Goal: Find specific page/section: Find specific page/section

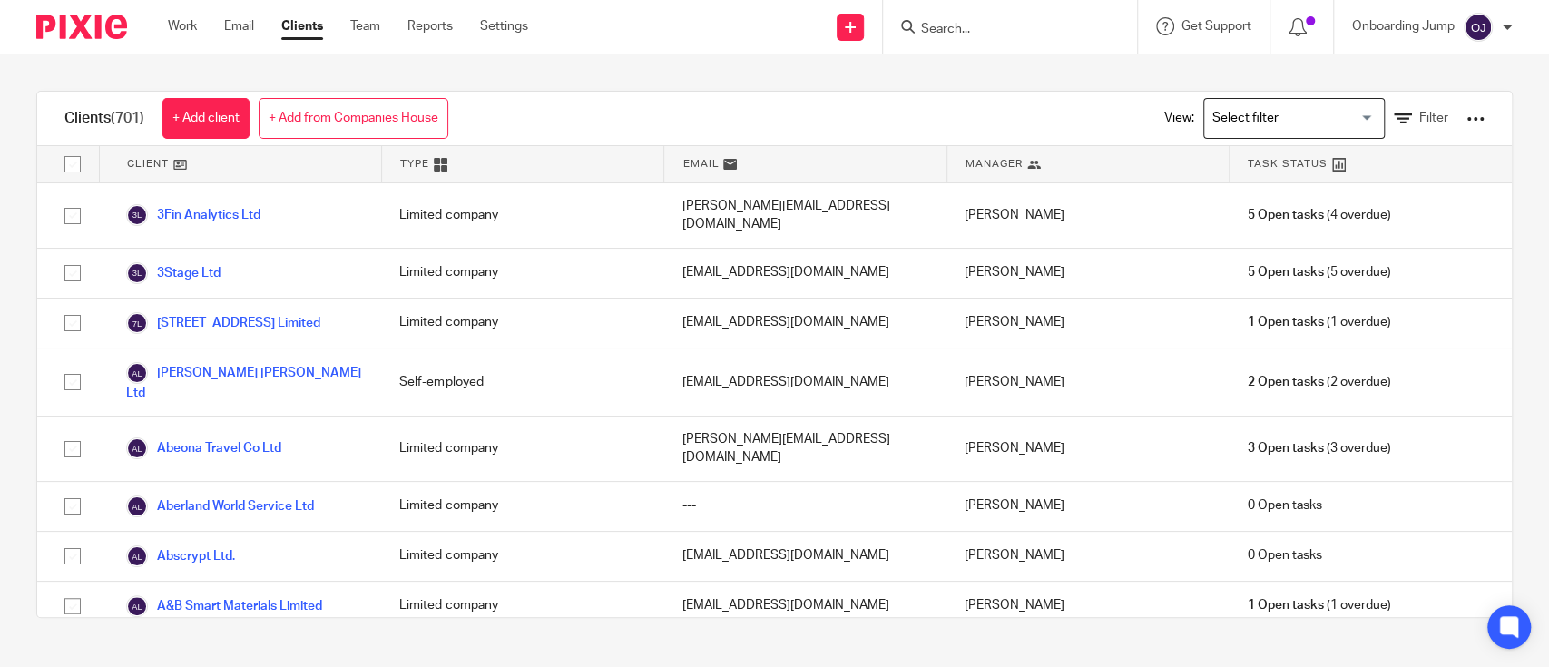
click at [959, 29] on input "Search" at bounding box center [1000, 30] width 163 height 16
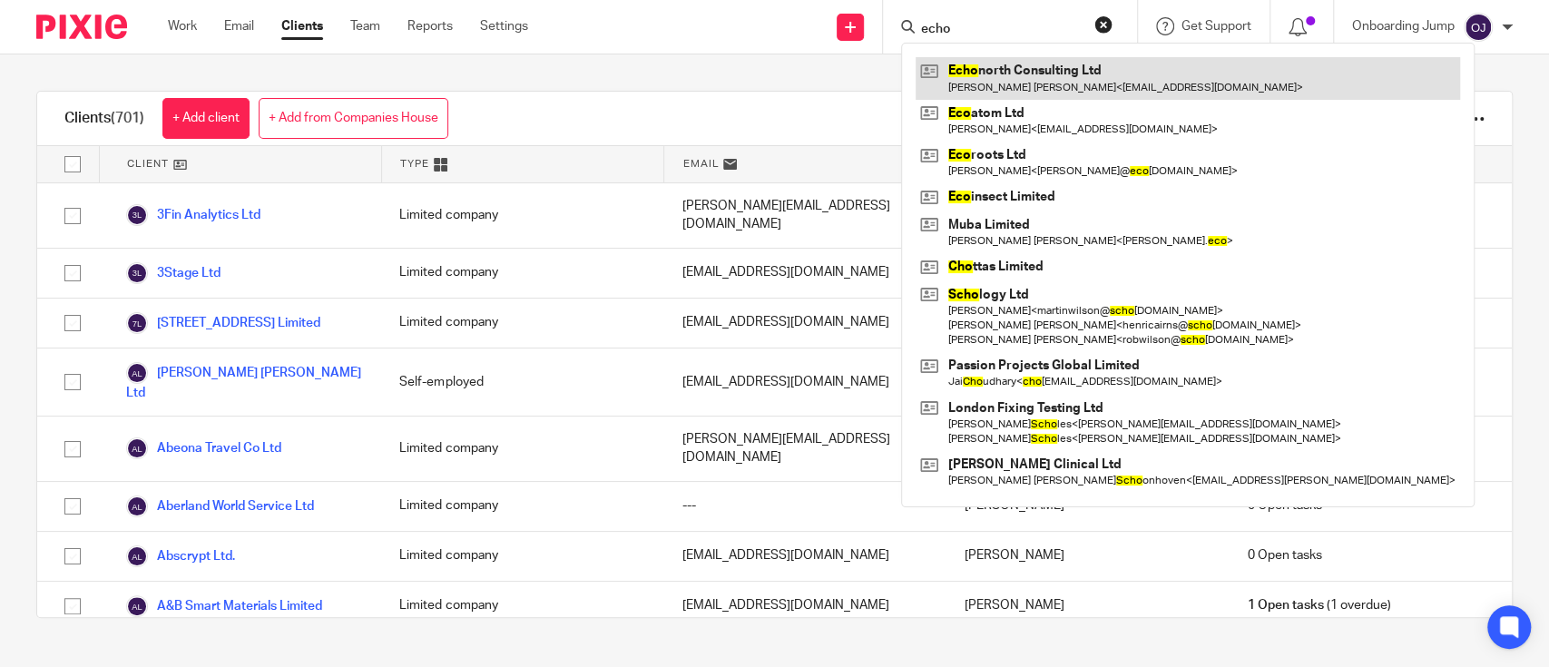
type input "echo"
click at [1019, 78] on link at bounding box center [1187, 78] width 544 height 42
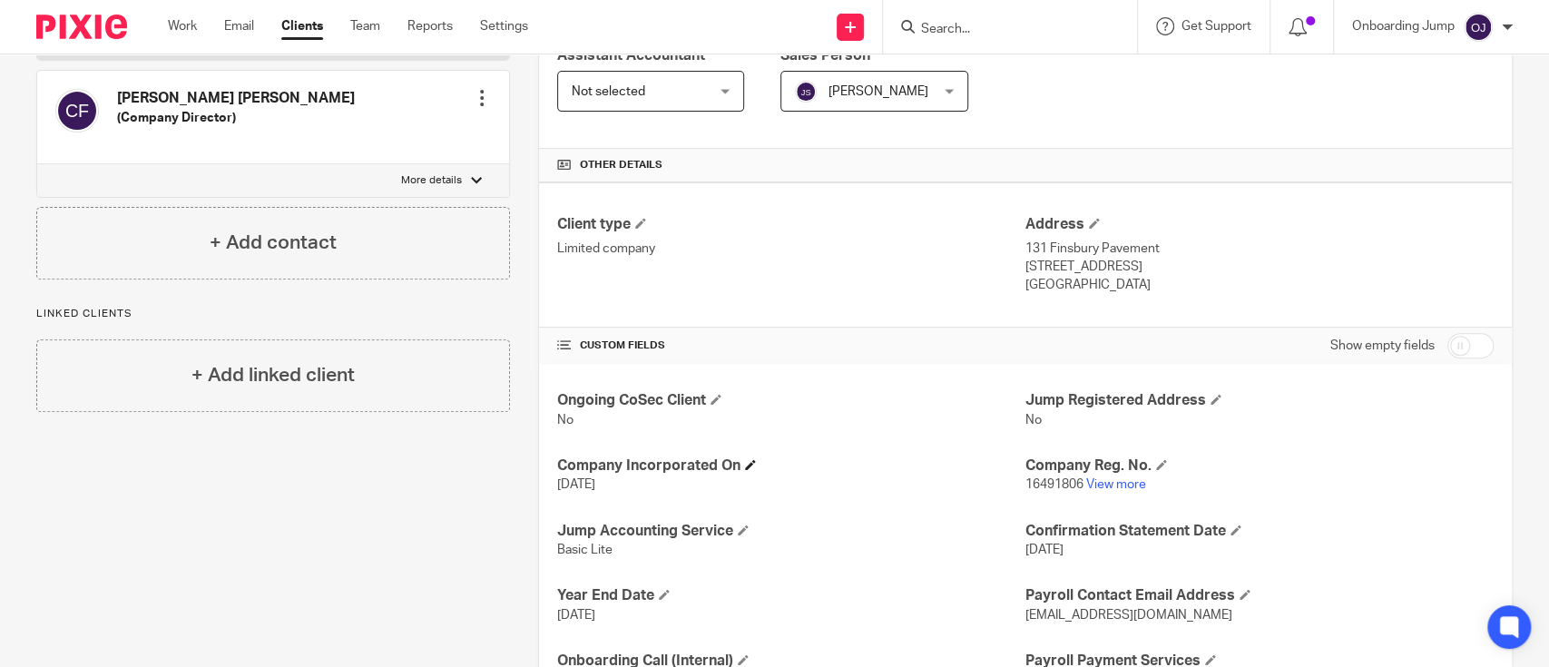
scroll to position [419, 0]
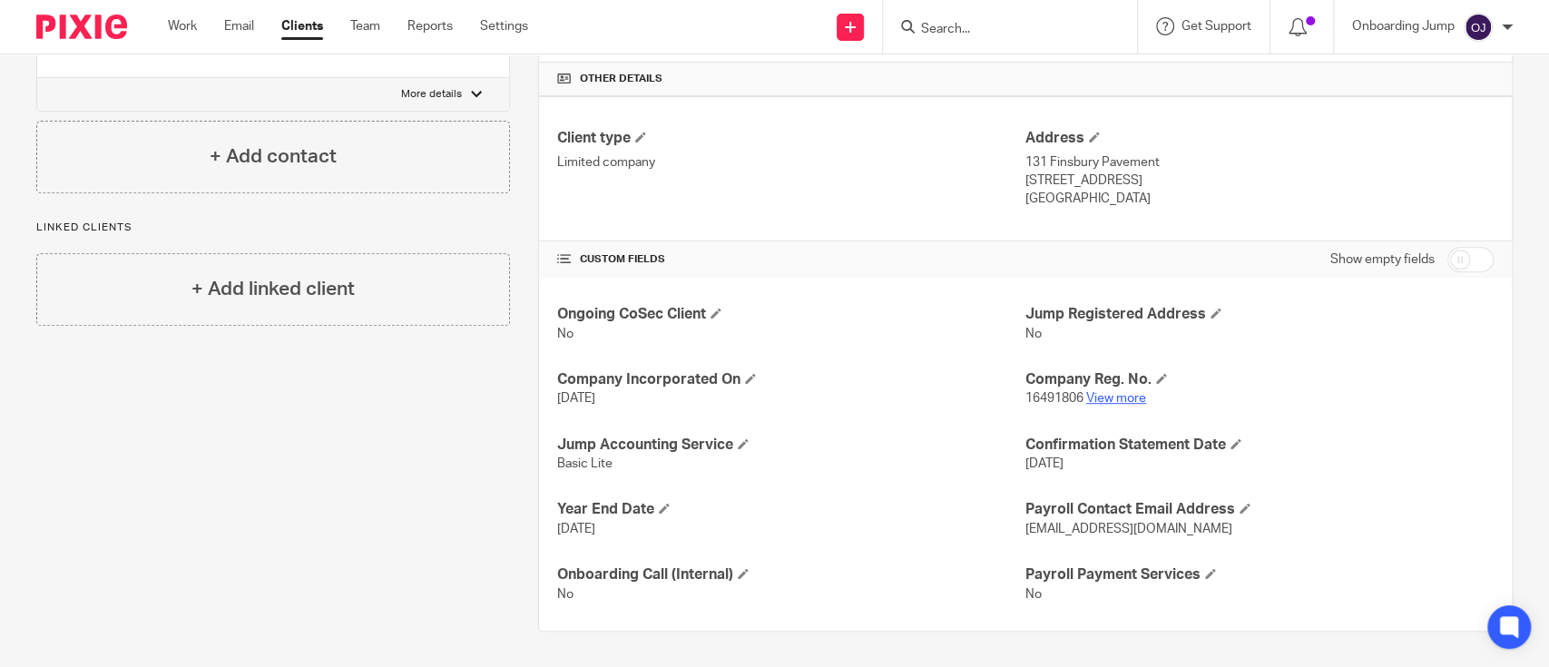
click at [1104, 393] on link "View more" at bounding box center [1116, 398] width 60 height 13
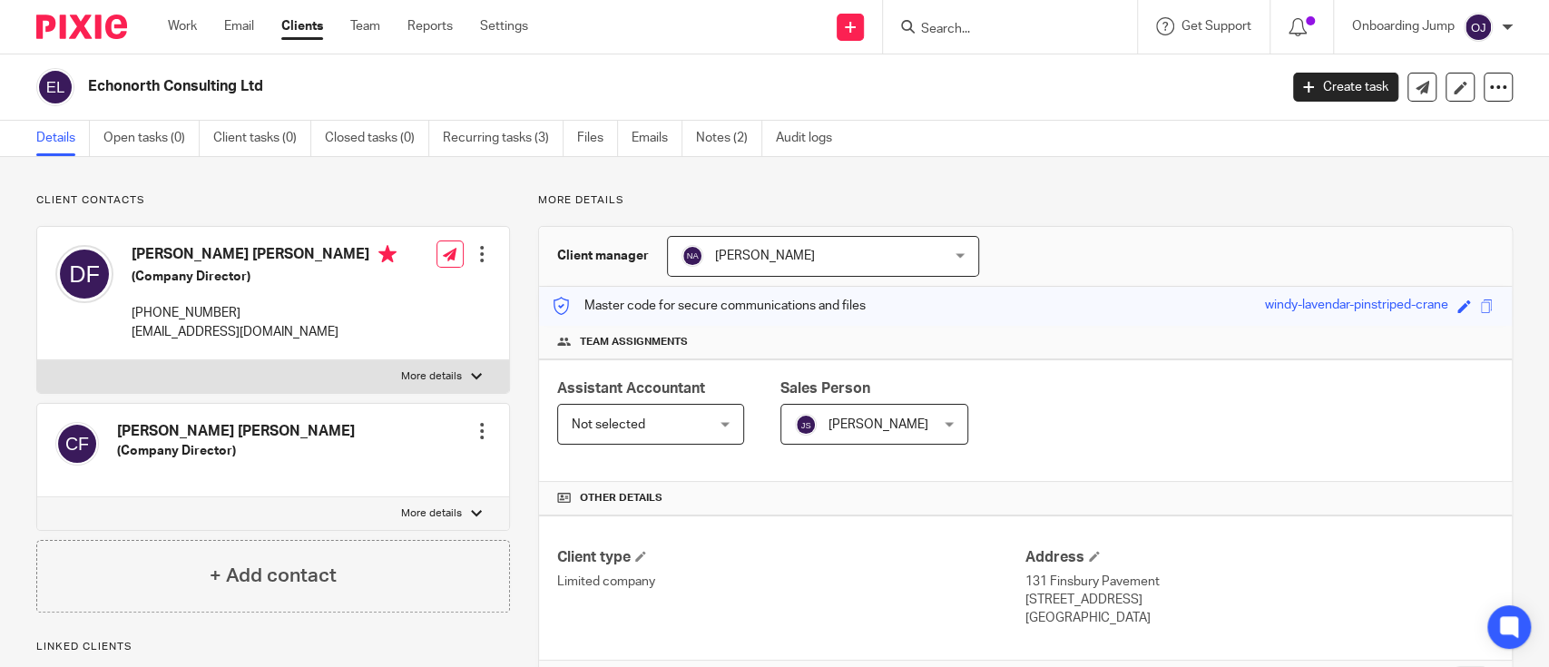
scroll to position [1, 0]
drag, startPoint x: 269, startPoint y: 250, endPoint x: 131, endPoint y: 264, distance: 138.6
click at [132, 264] on h4 "[PERSON_NAME] [PERSON_NAME]" at bounding box center [264, 255] width 265 height 23
copy h4 "[PERSON_NAME] [PERSON_NAME]"
drag, startPoint x: 318, startPoint y: 338, endPoint x: 132, endPoint y: 338, distance: 186.0
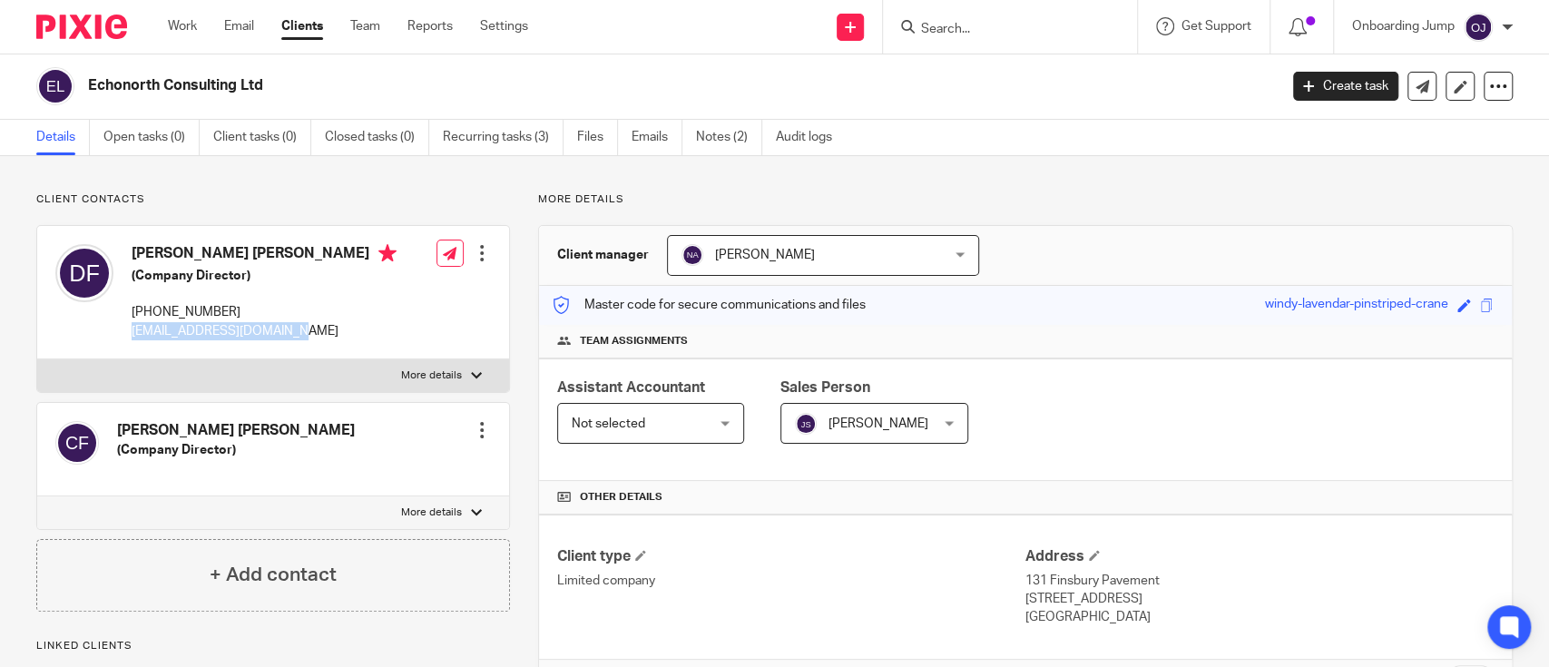
click at [132, 338] on div "Daniel Michael Frye (Company Director) +44 079 569 02570 helloechonorth@gmail.c…" at bounding box center [273, 292] width 472 height 133
copy p "[EMAIL_ADDRESS][DOMAIN_NAME]"
drag, startPoint x: 293, startPoint y: 92, endPoint x: 87, endPoint y: 79, distance: 206.3
click at [88, 79] on h2 "Echonorth Consulting Ltd" at bounding box center [559, 85] width 942 height 19
copy h2 "Echonorth Consulting Ltd"
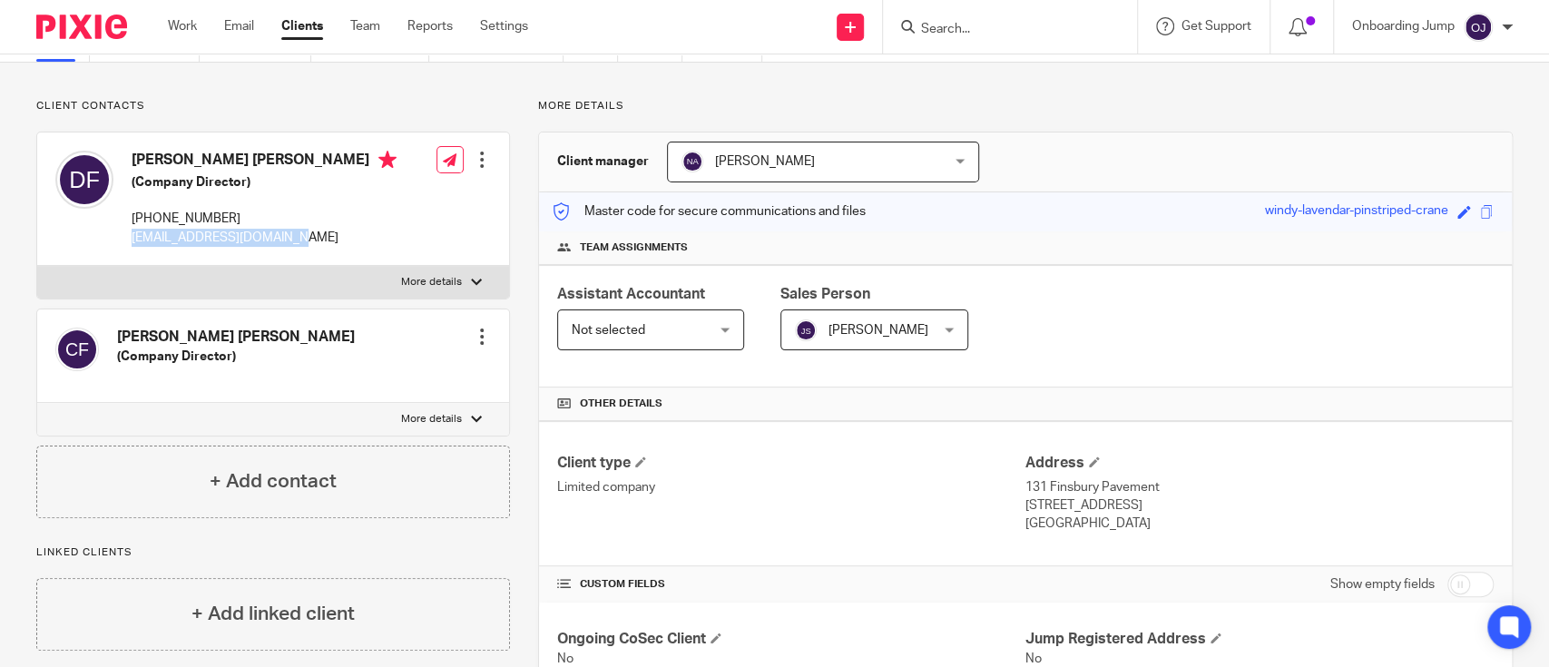
scroll to position [94, 0]
click at [592, 326] on span "Not selected" at bounding box center [608, 330] width 73 height 13
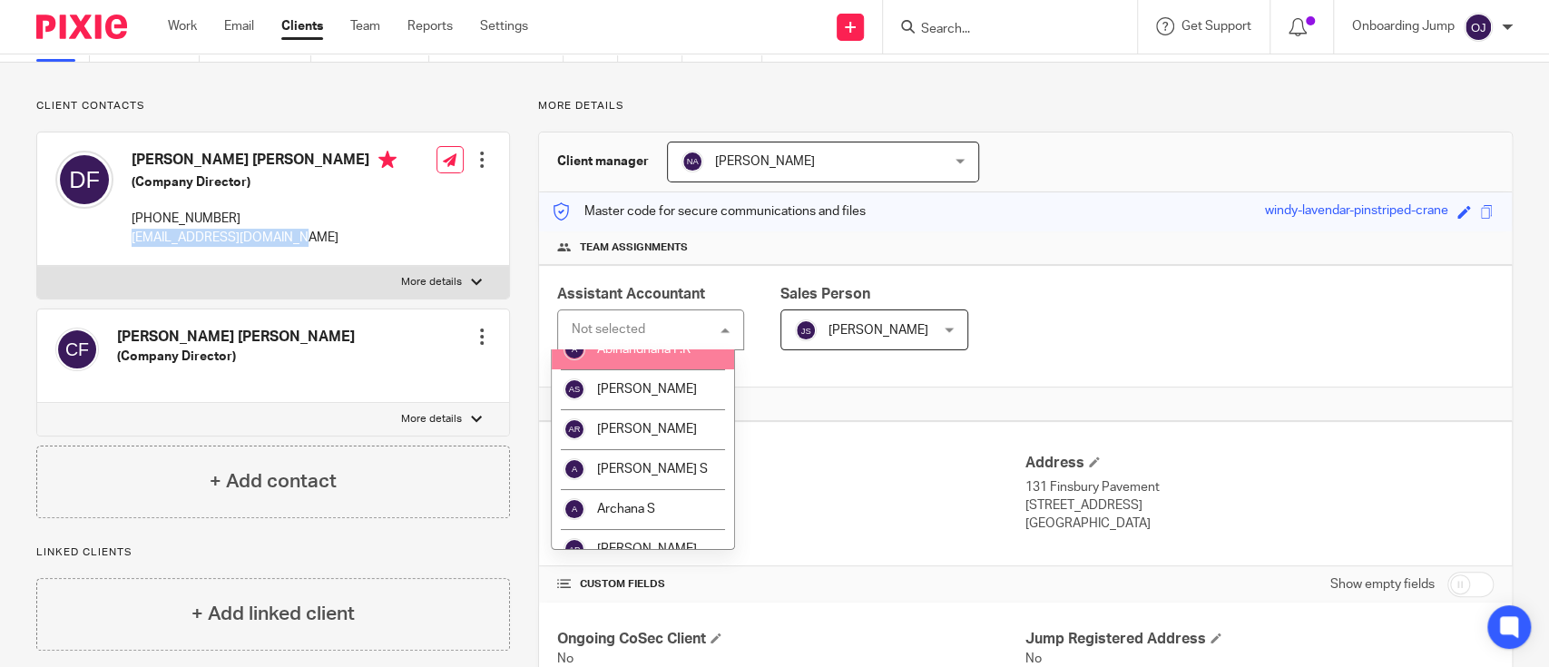
scroll to position [96, 0]
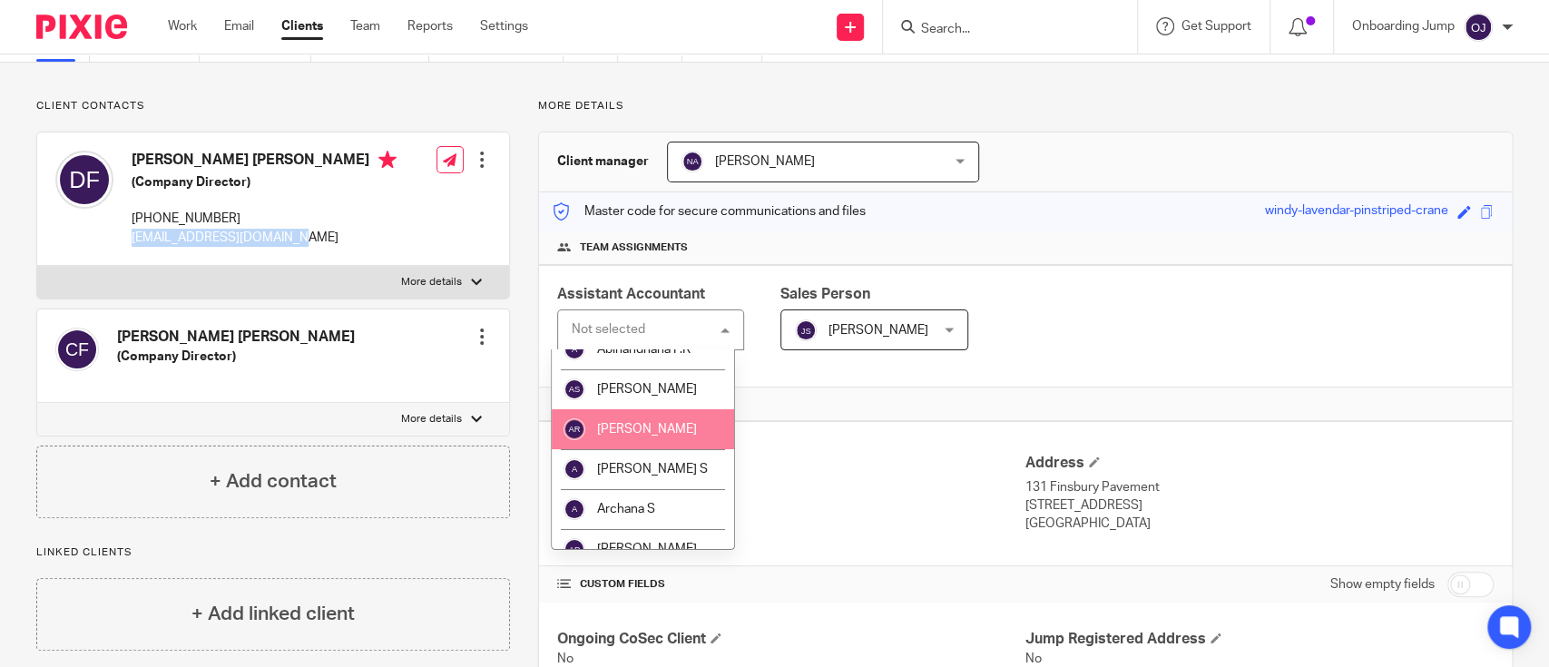
click at [652, 435] on span "Aishwarya Ramachandran" at bounding box center [647, 429] width 100 height 13
